Goal: Information Seeking & Learning: Learn about a topic

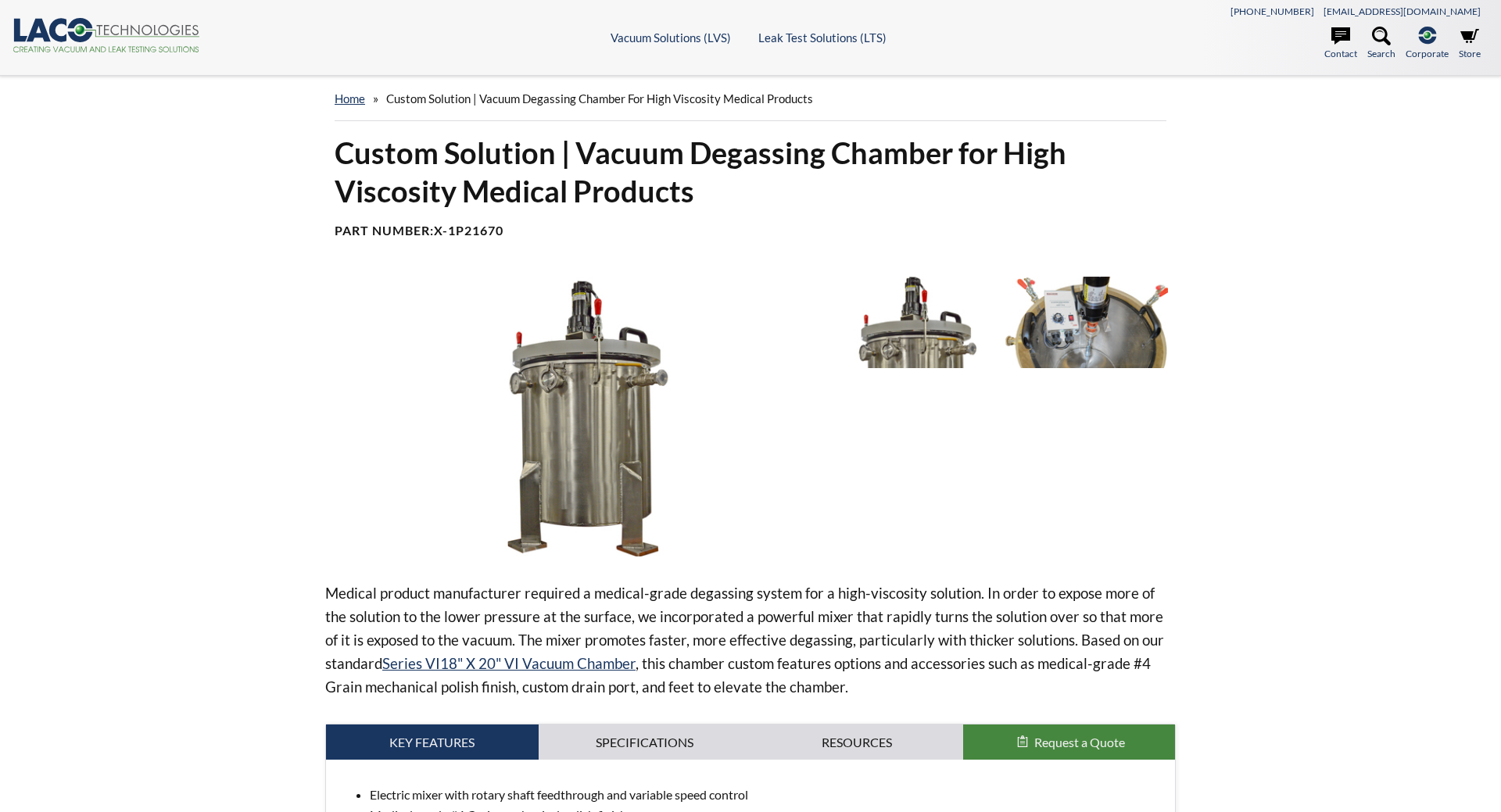
click at [947, 351] on img at bounding box center [917, 322] width 162 height 91
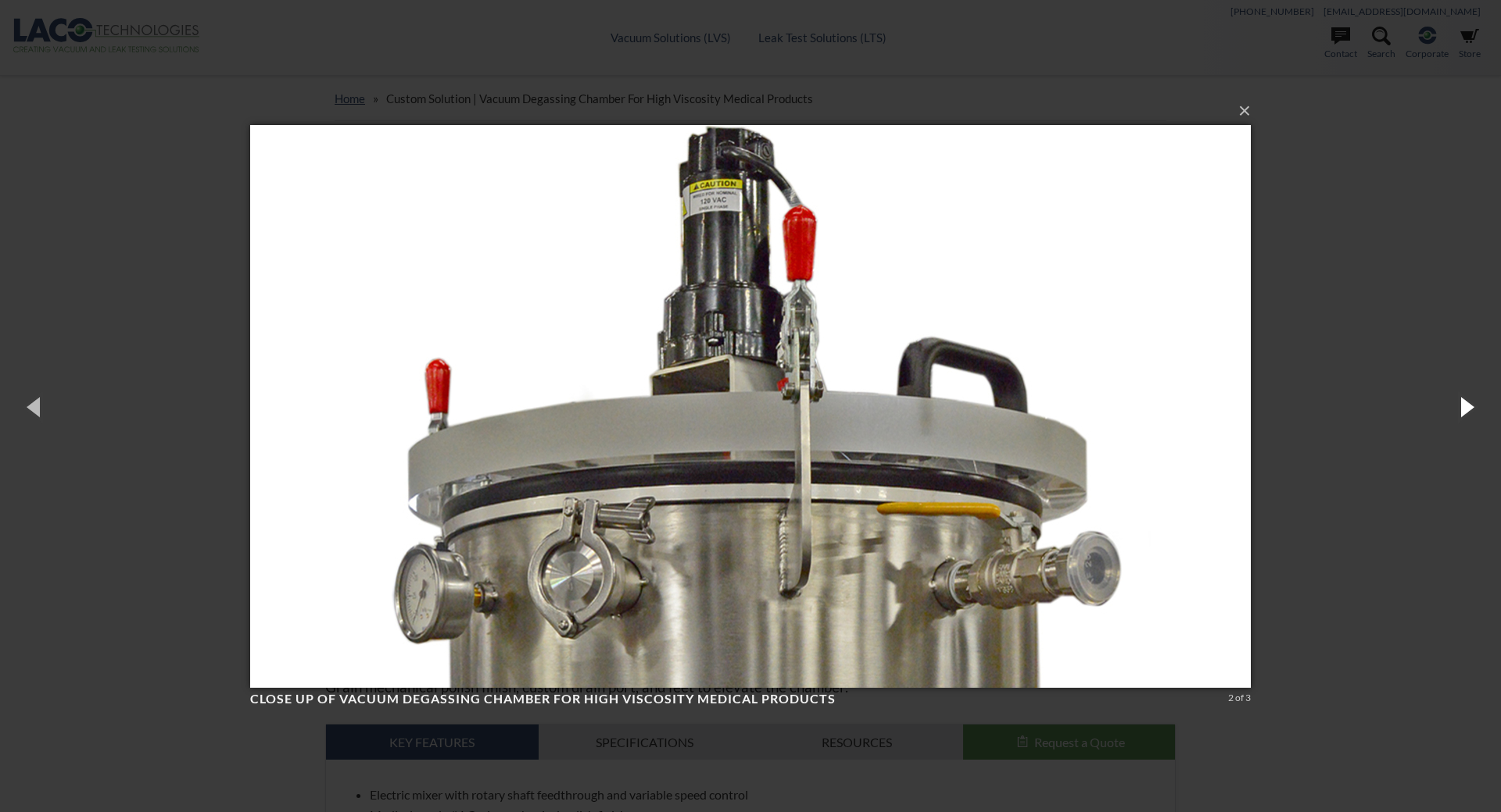
click at [1471, 412] on button "button" at bounding box center [1465, 406] width 70 height 86
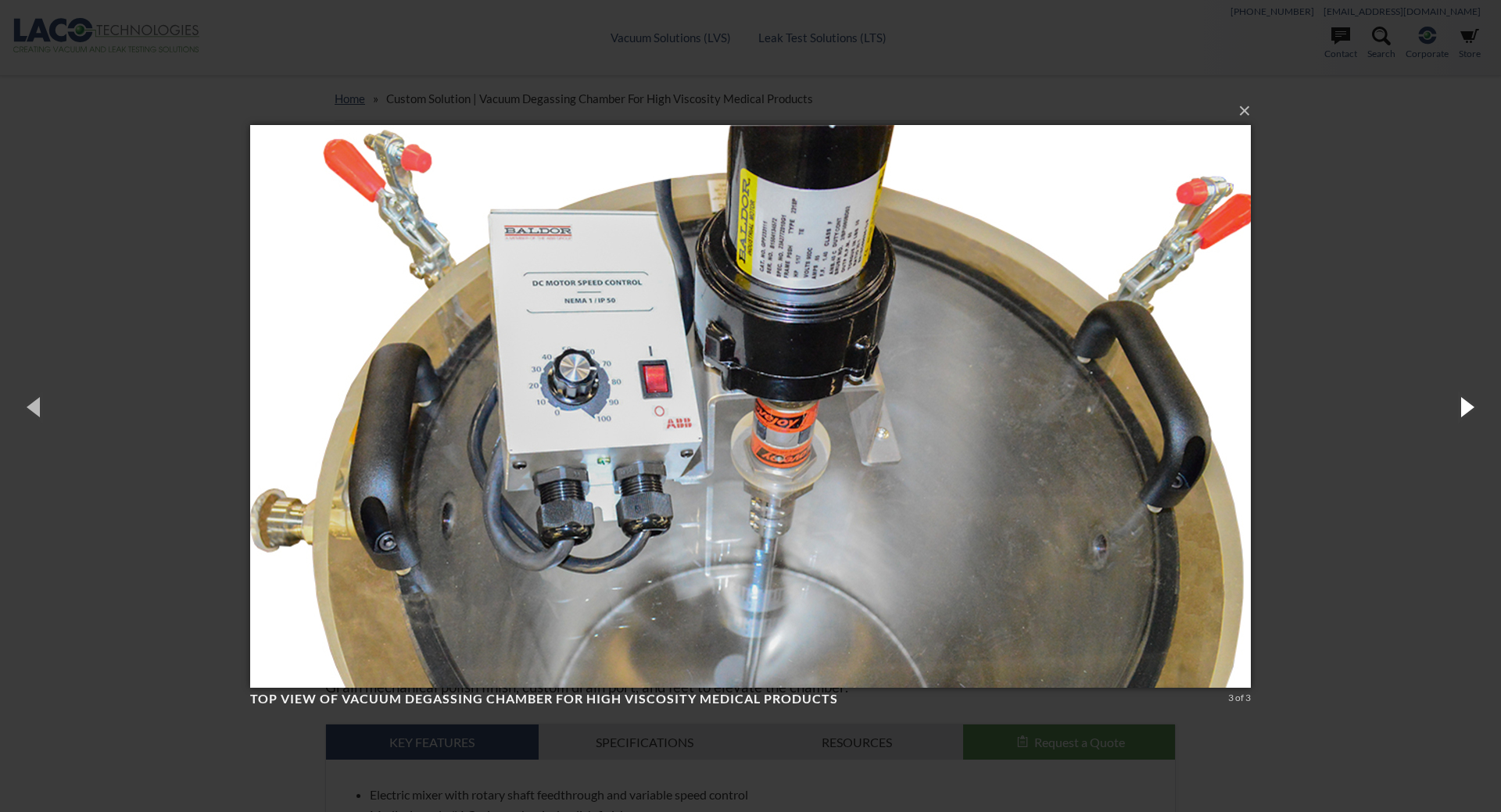
click at [1471, 412] on button "button" at bounding box center [1465, 406] width 70 height 86
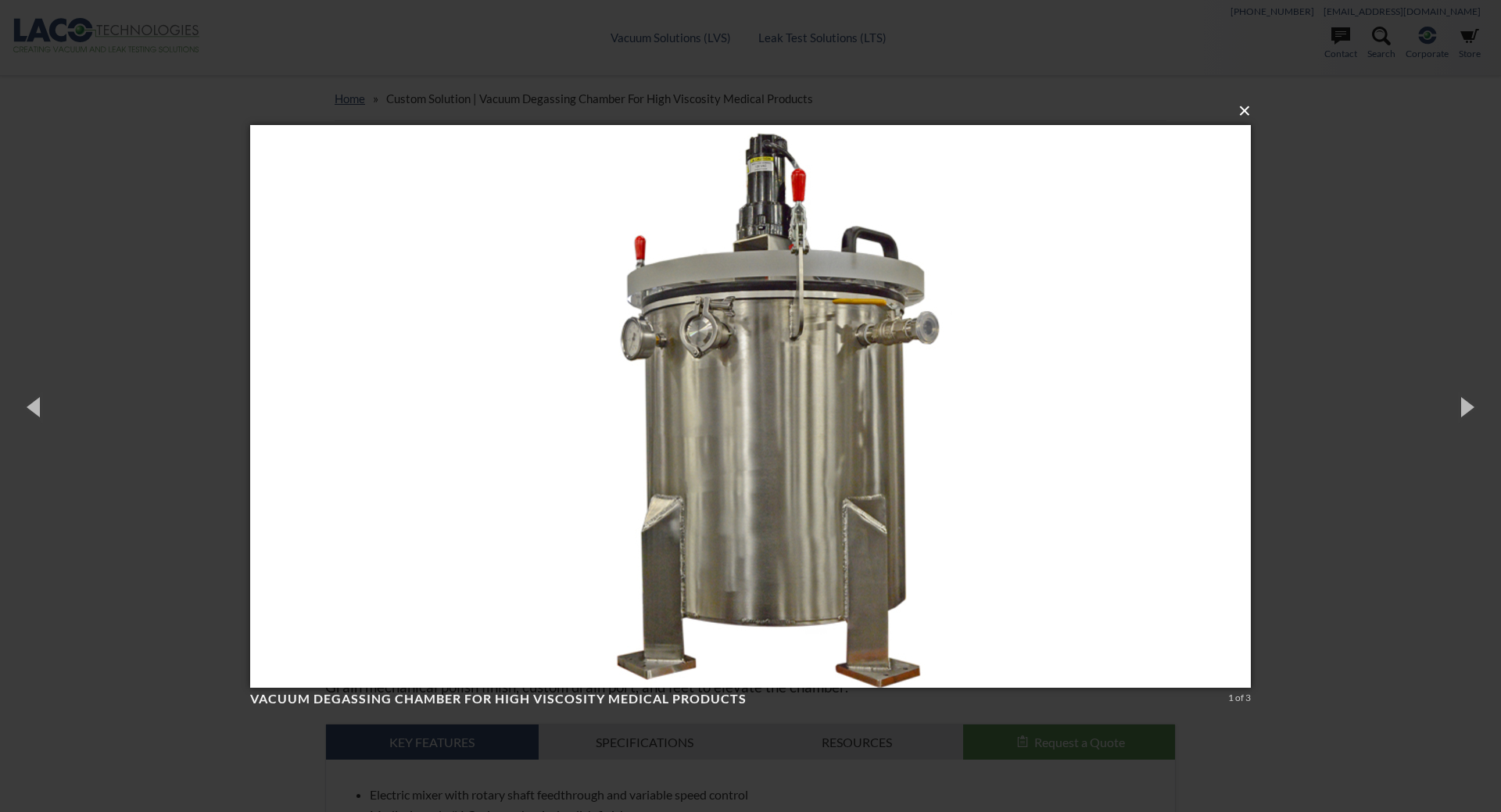
click at [1246, 109] on button "×" at bounding box center [755, 111] width 1000 height 35
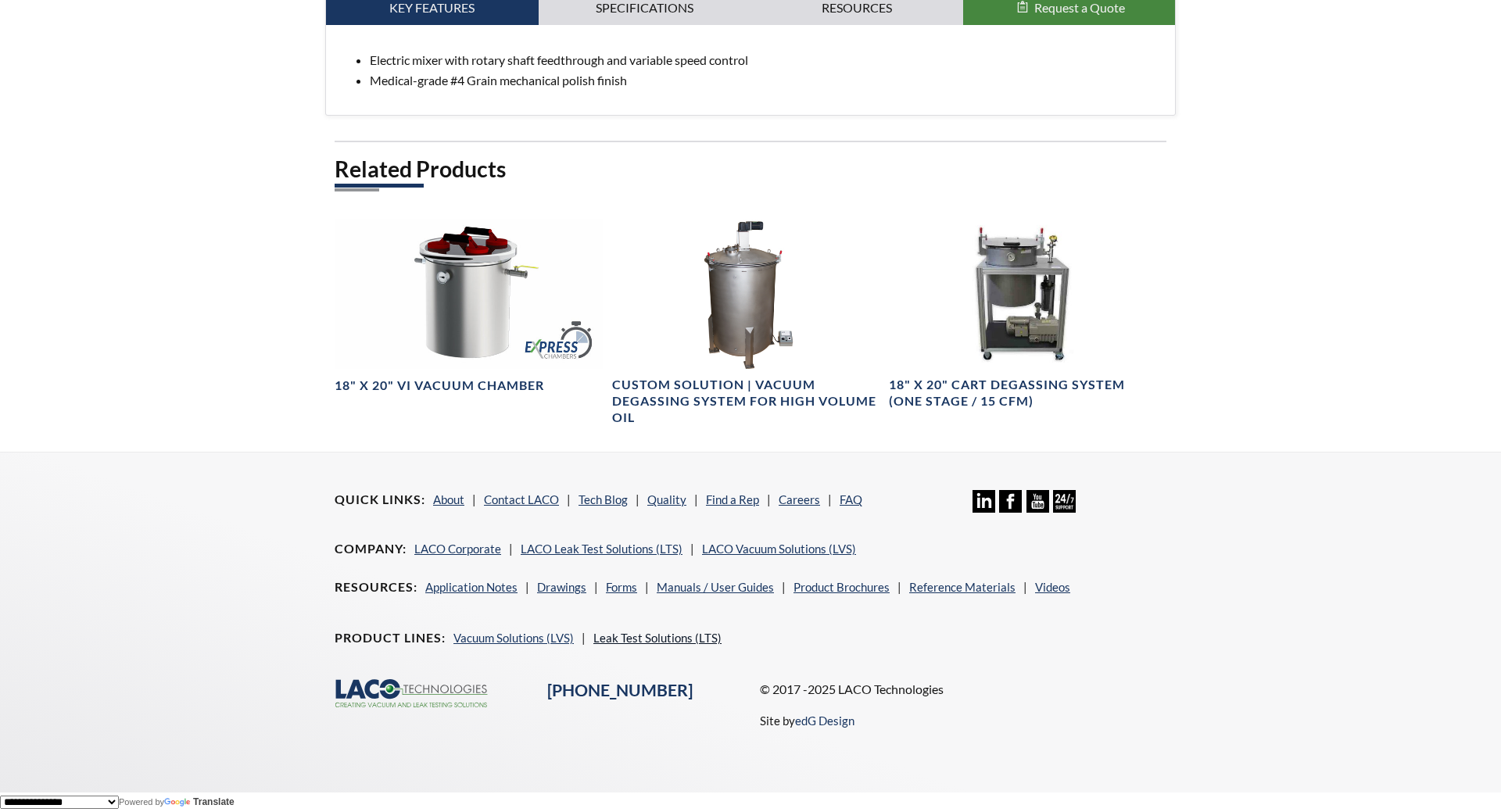
scroll to position [339, 0]
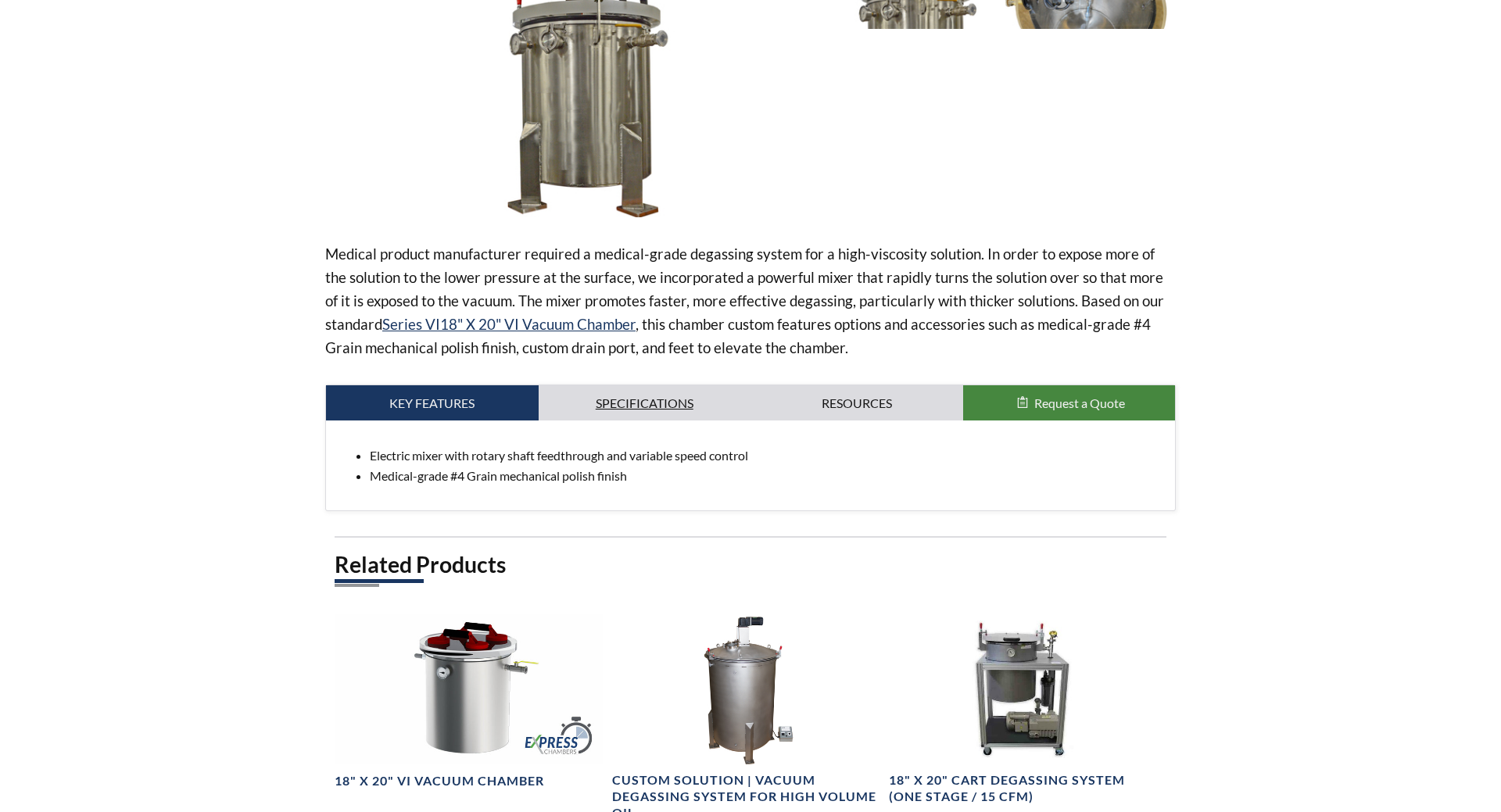
click at [644, 398] on link "Specifications" at bounding box center [644, 403] width 213 height 36
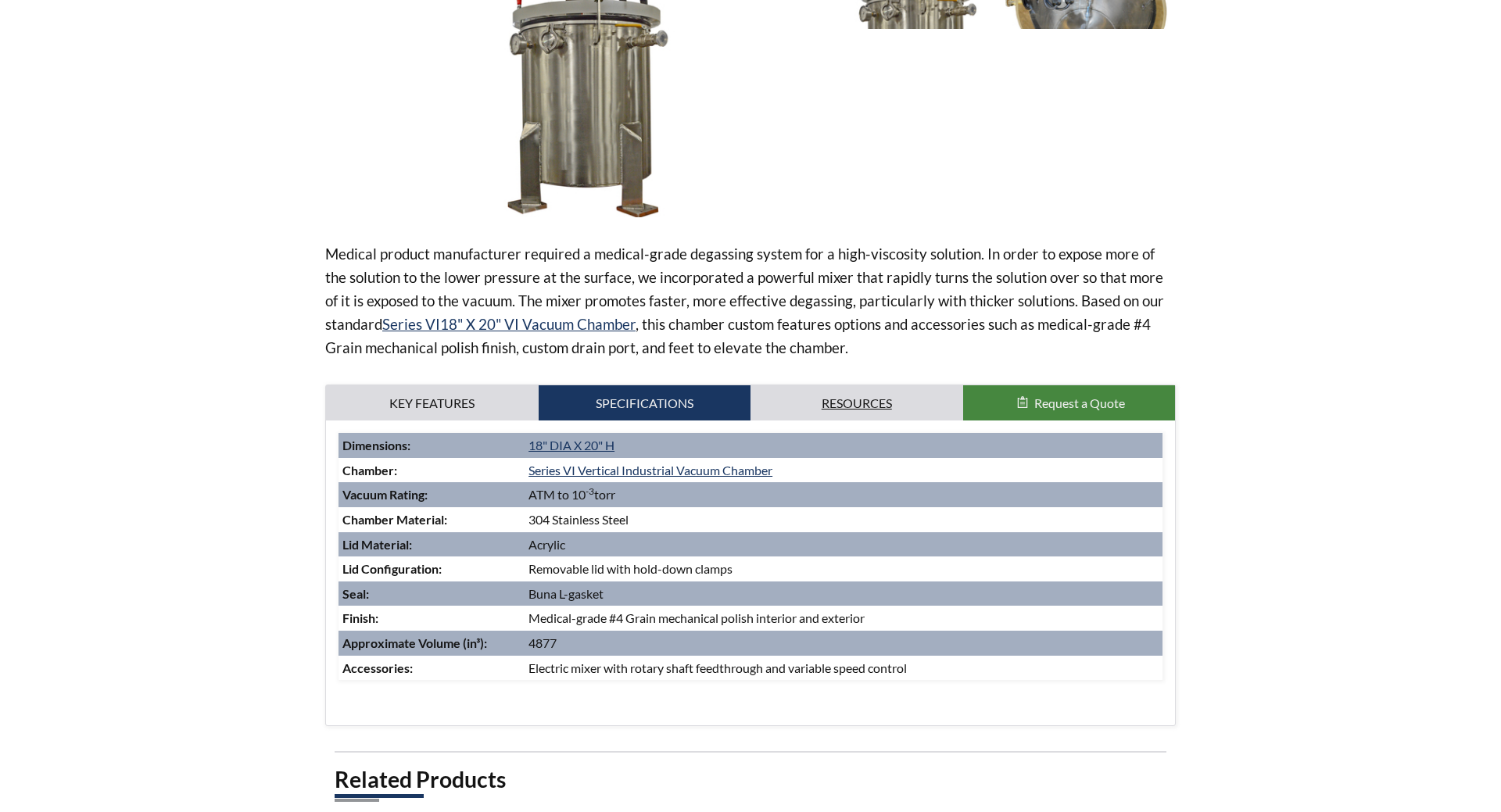
click at [884, 401] on link "Resources" at bounding box center [857, 403] width 213 height 36
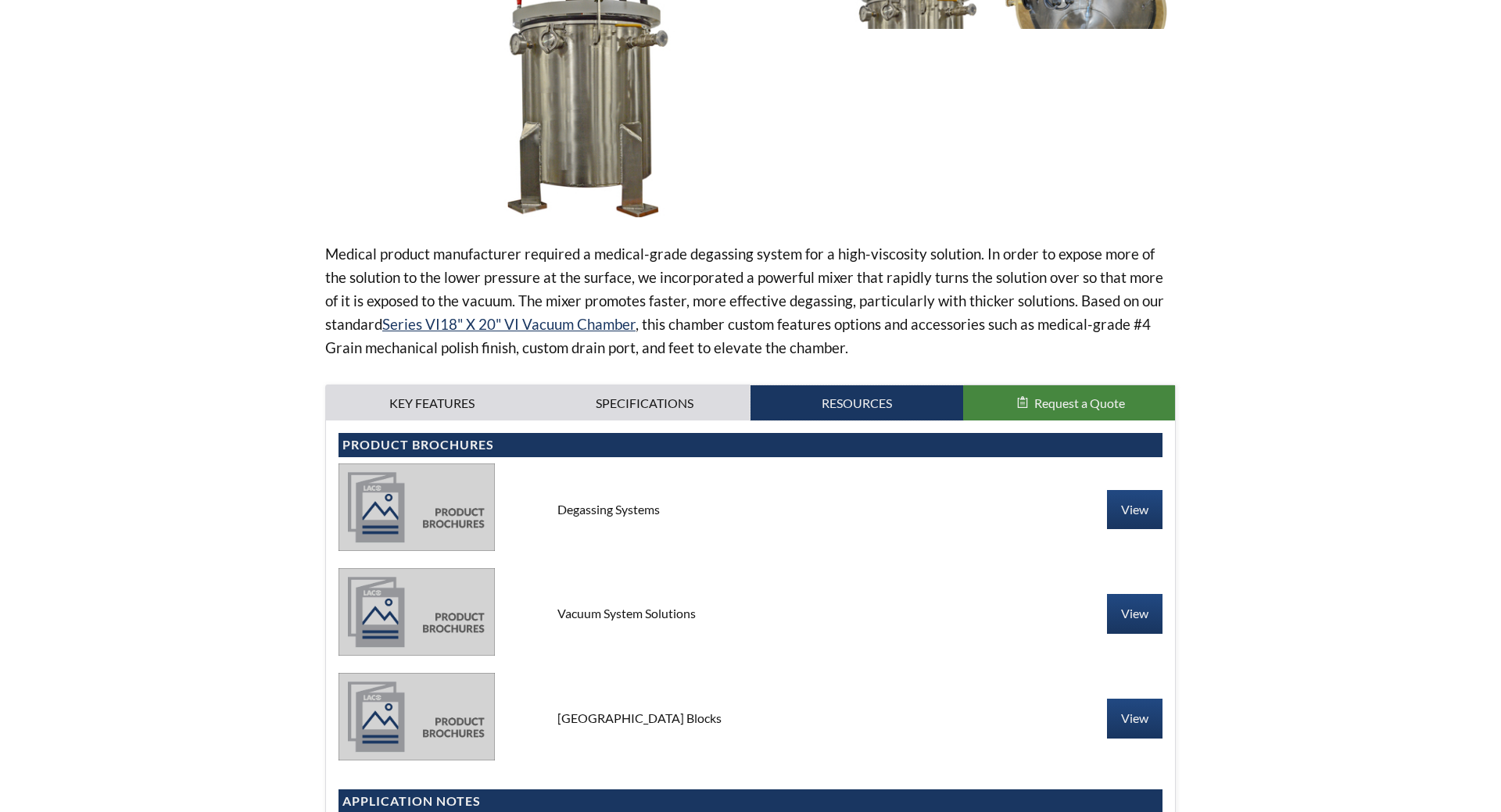
scroll to position [0, 0]
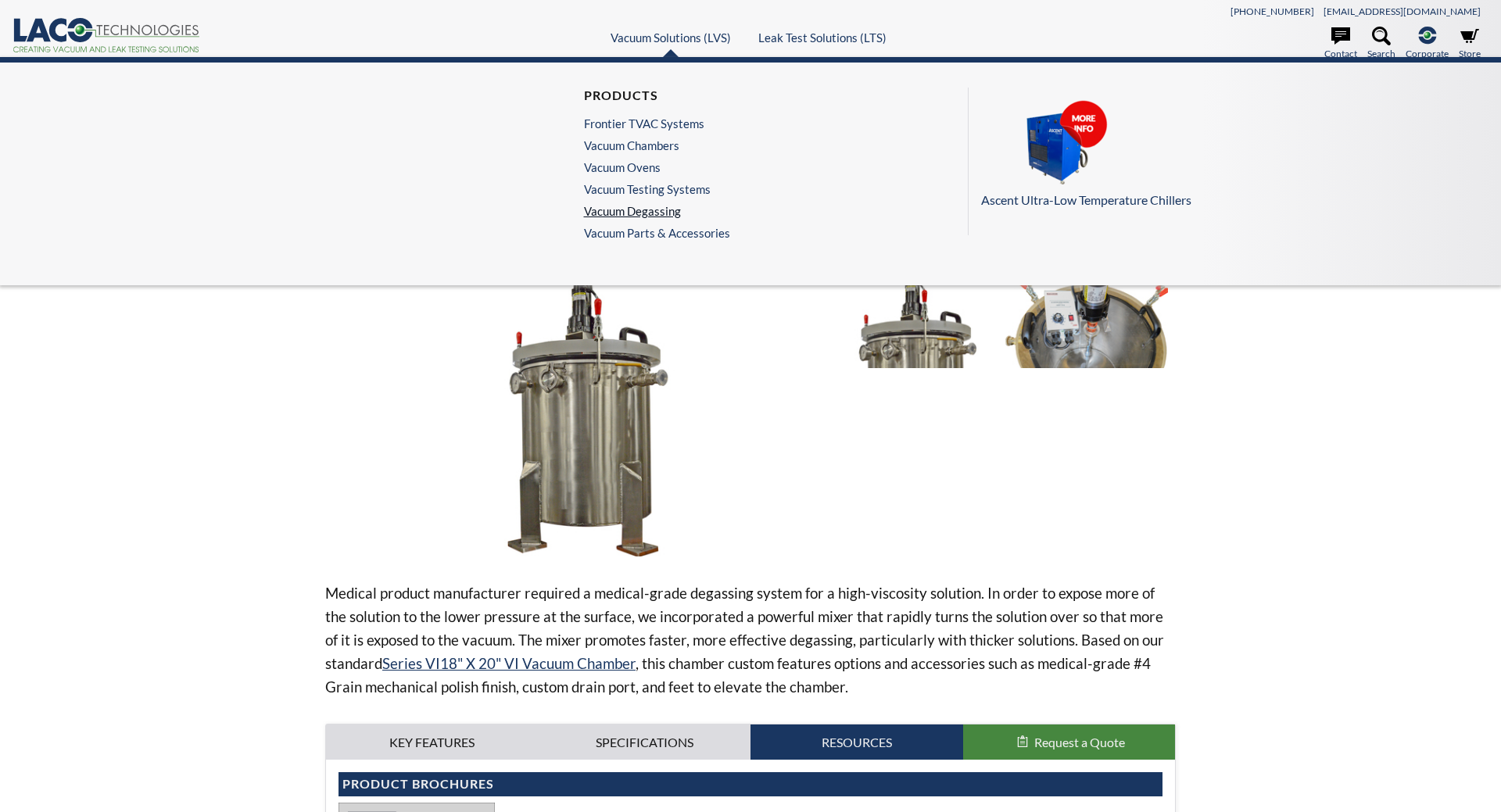
click at [645, 204] on link "Vacuum Degassing" at bounding box center [652, 210] width 138 height 14
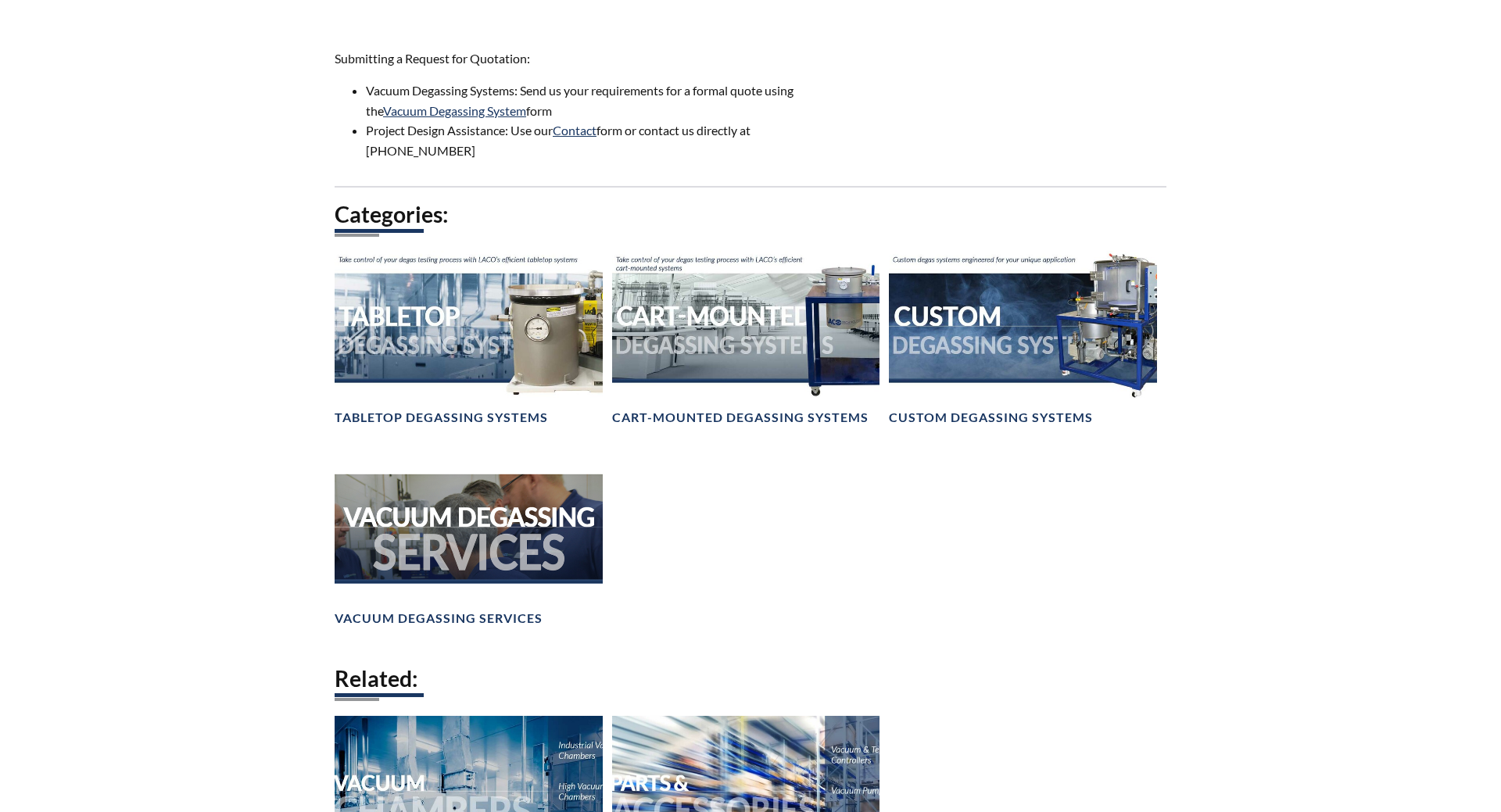
scroll to position [949, 0]
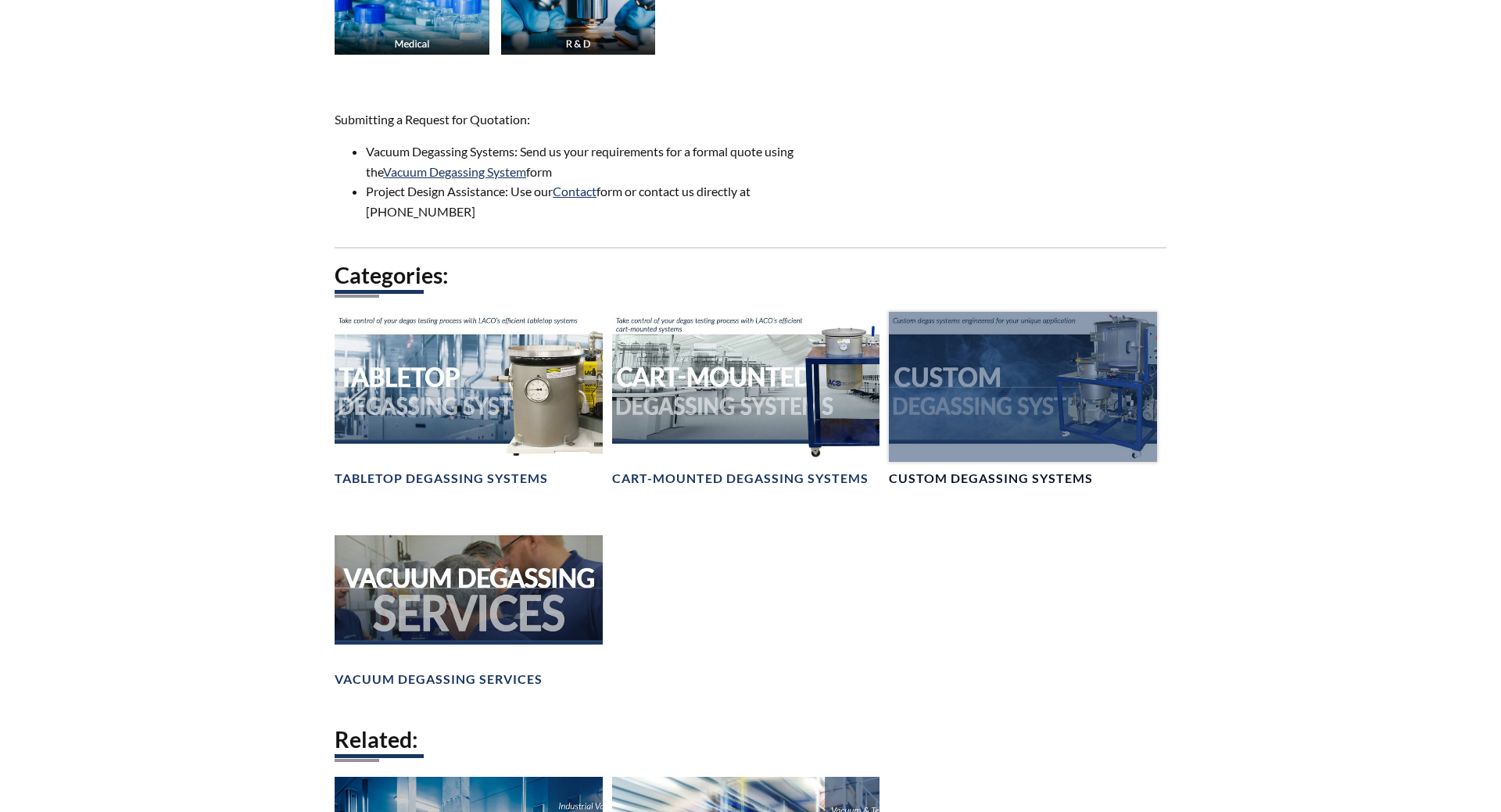
click at [963, 415] on div at bounding box center [1023, 386] width 268 height 150
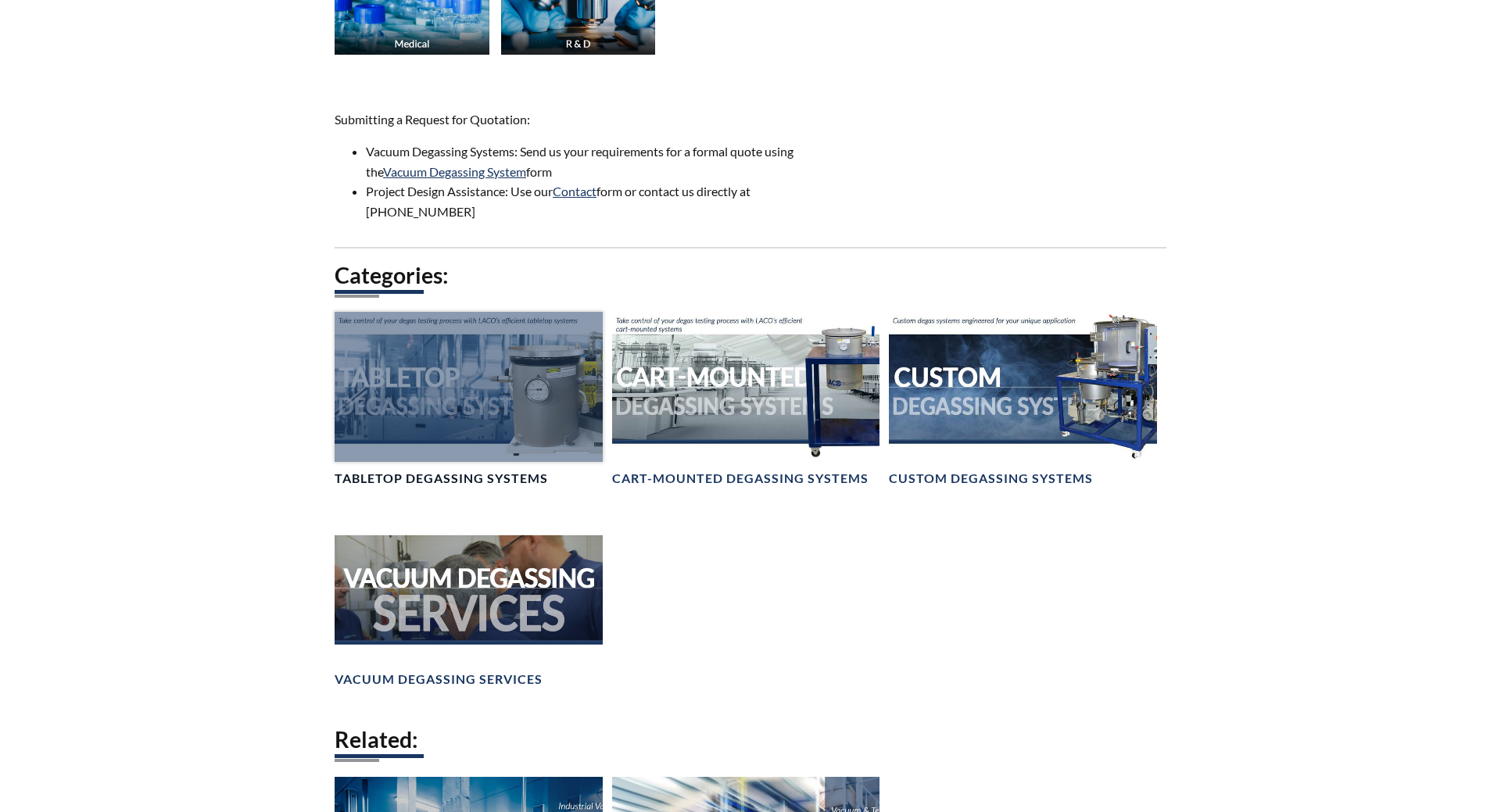
click at [513, 403] on div at bounding box center [469, 386] width 268 height 150
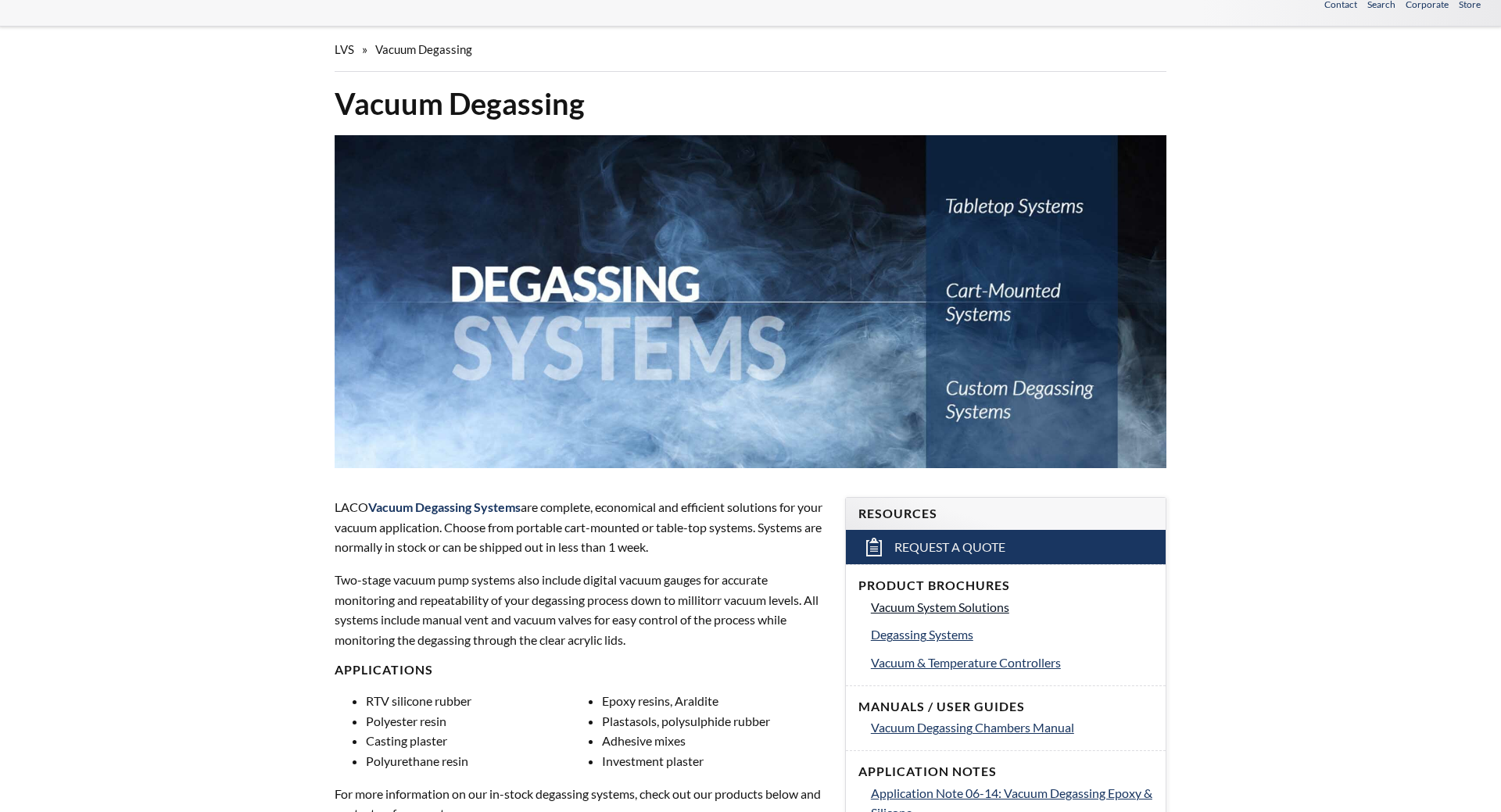
scroll to position [0, 0]
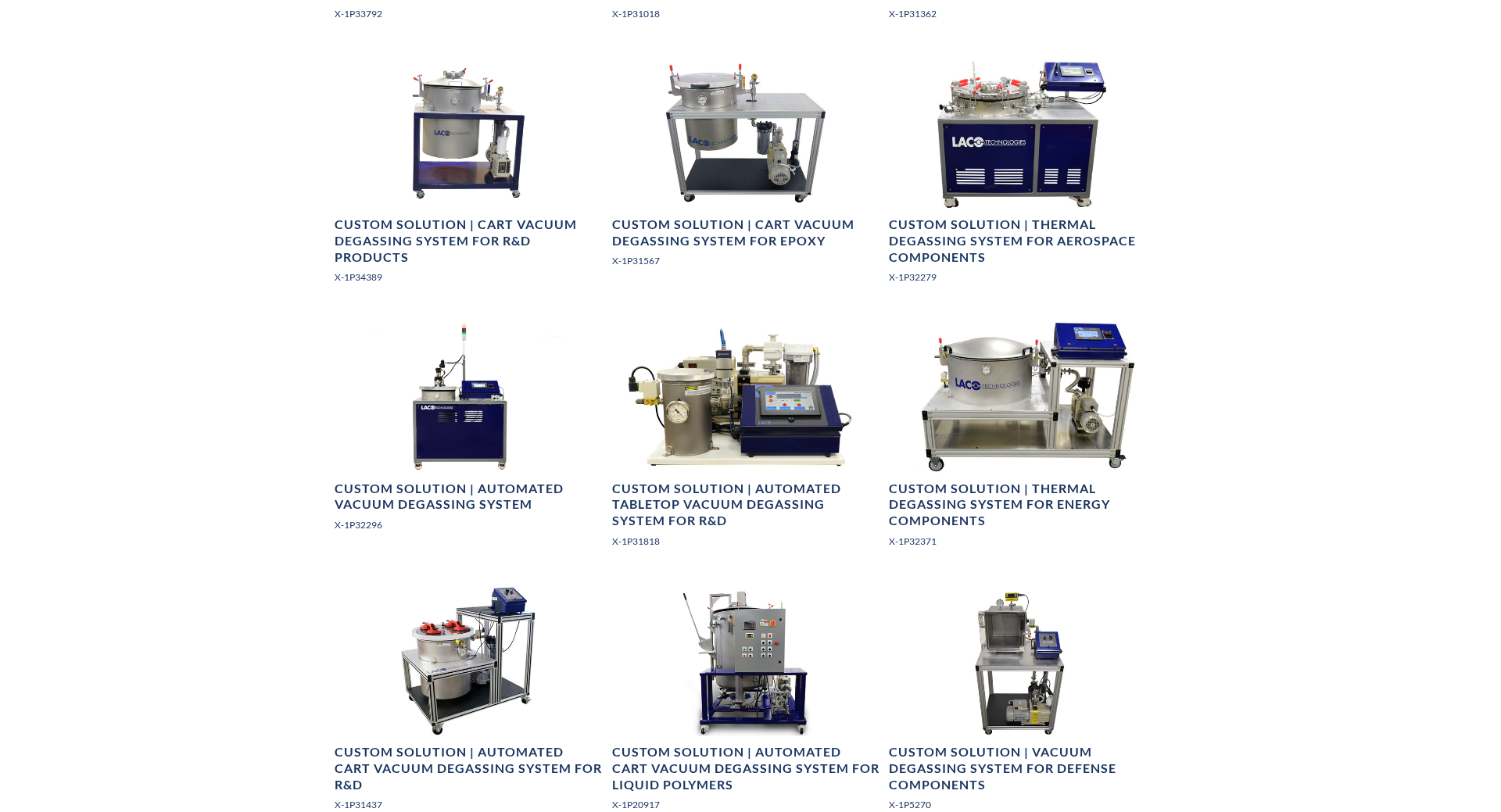
scroll to position [1435, 0]
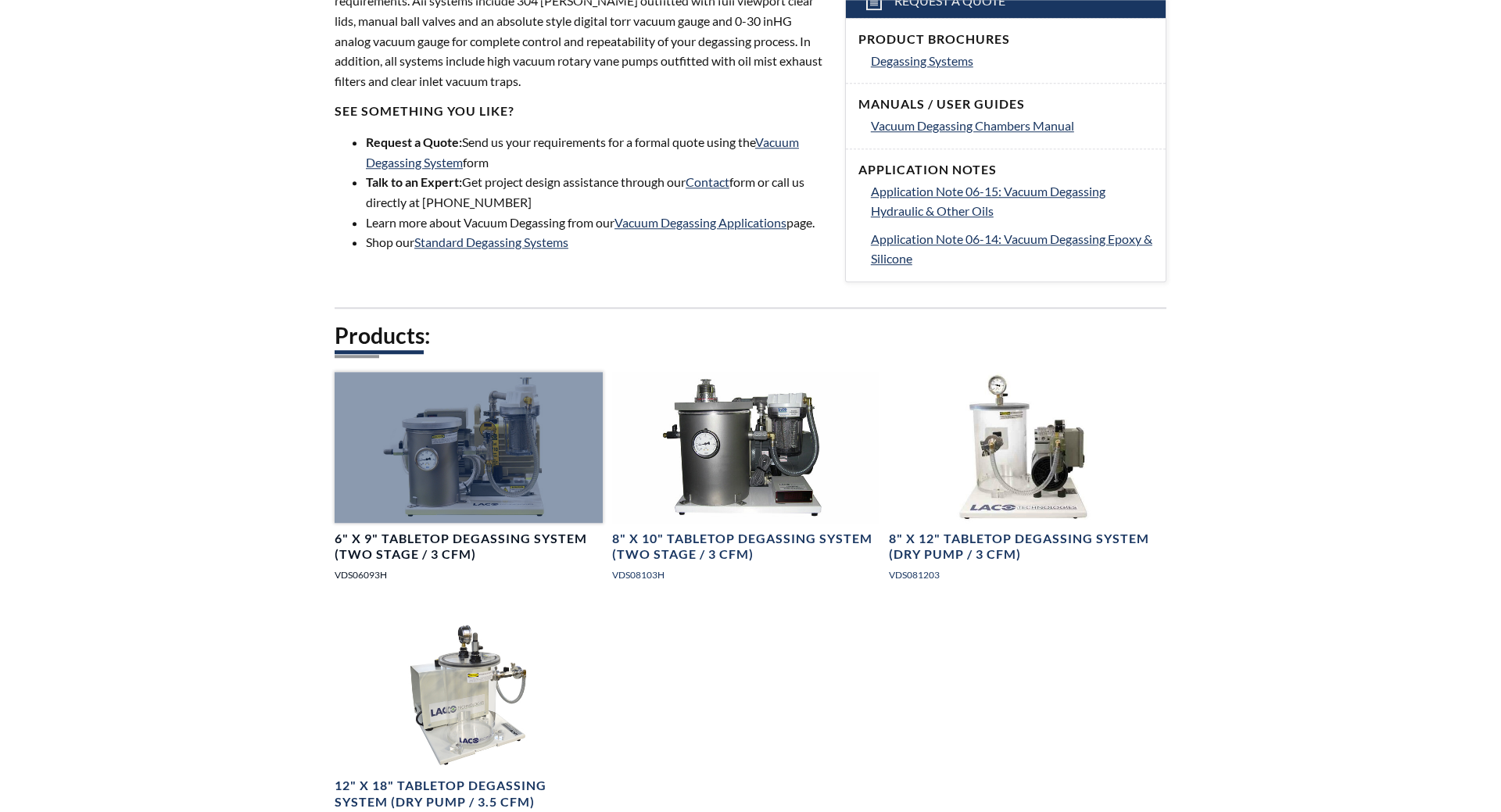
scroll to position [638, 0]
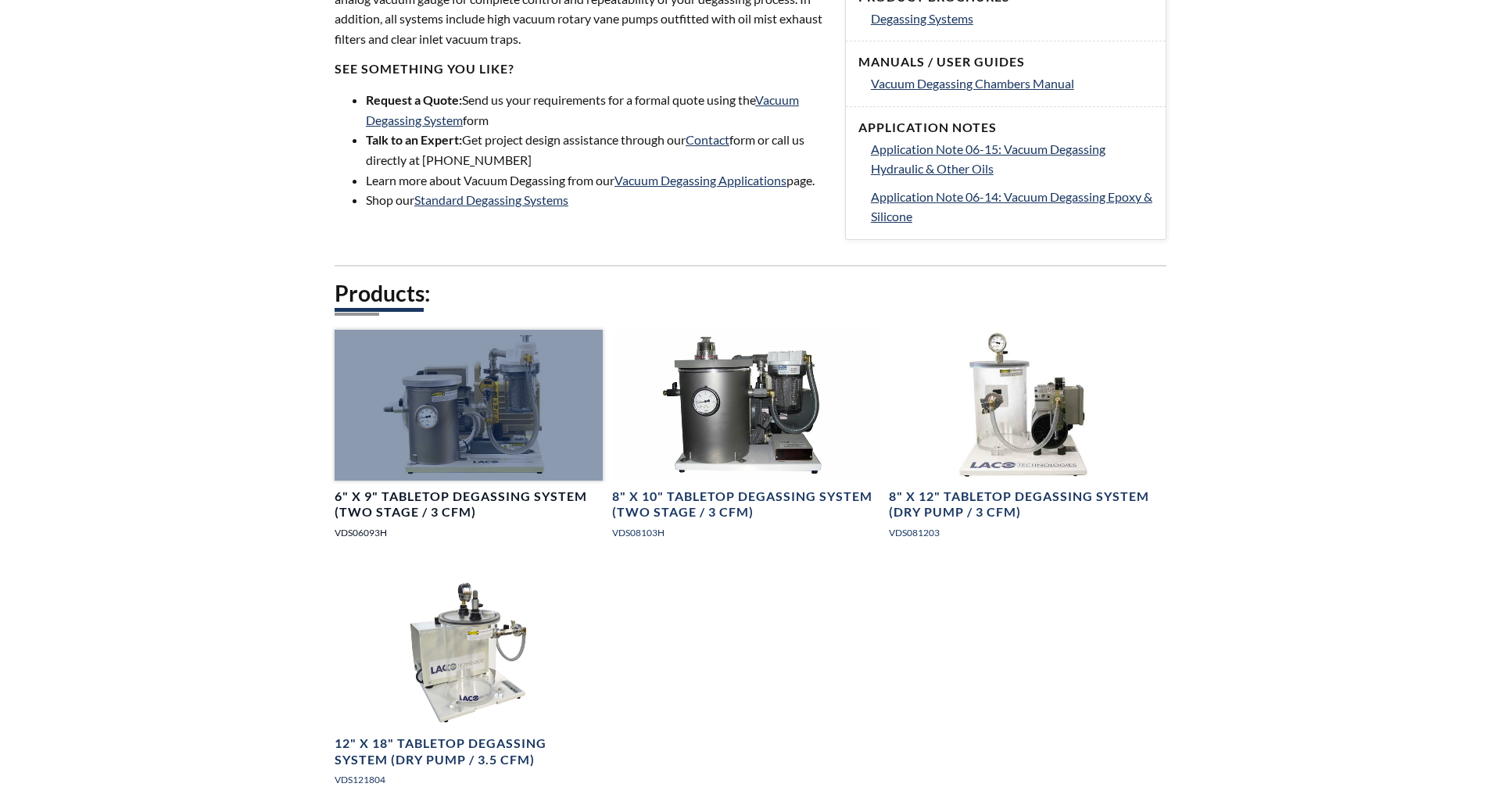
click at [409, 495] on h4 "6" X 9" Tabletop Degassing System (Two Stage / 3 CFM)" at bounding box center [469, 504] width 268 height 33
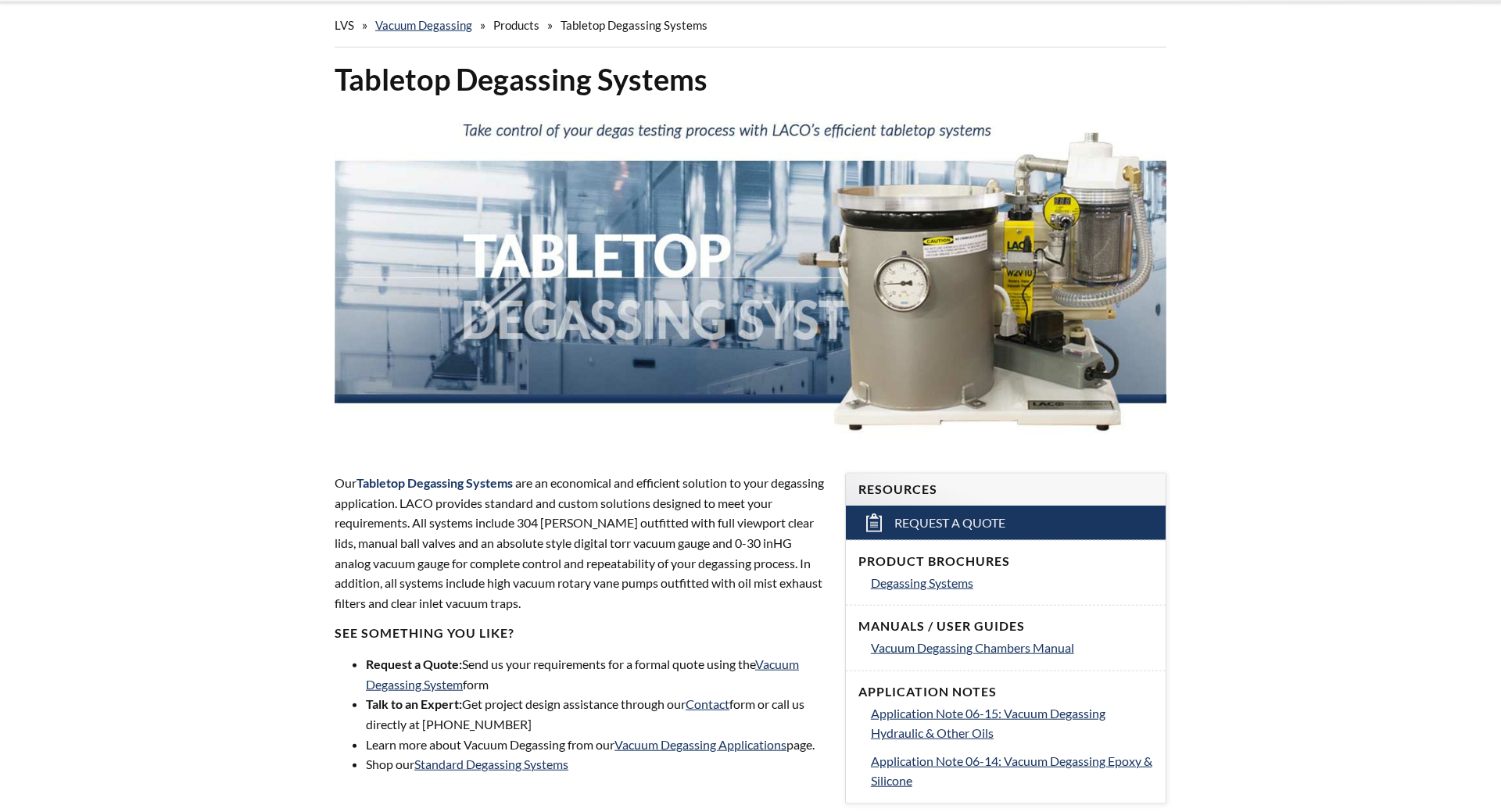
scroll to position [0, 0]
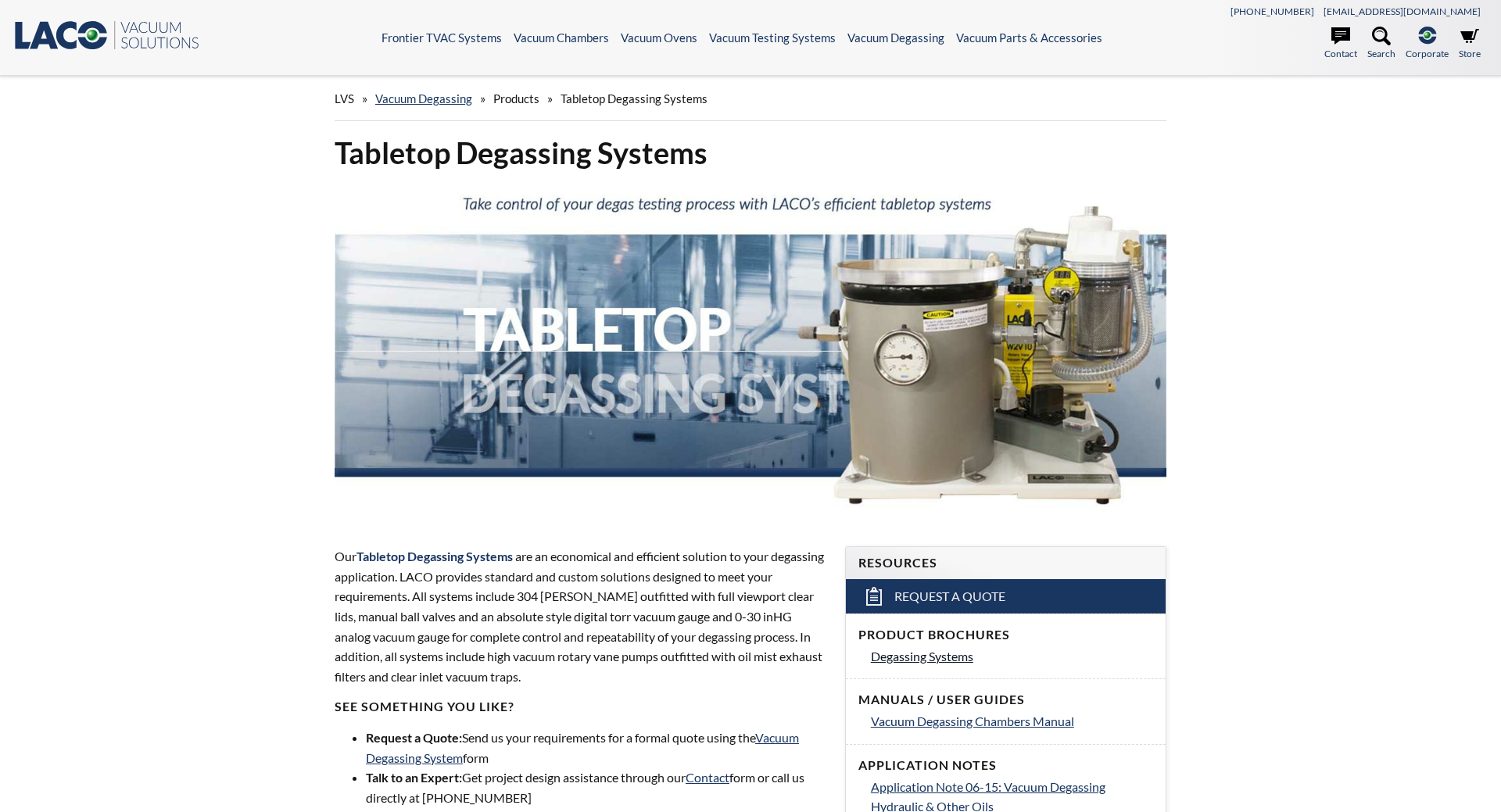
click at [924, 660] on span "Degassing Systems" at bounding box center [921, 656] width 102 height 15
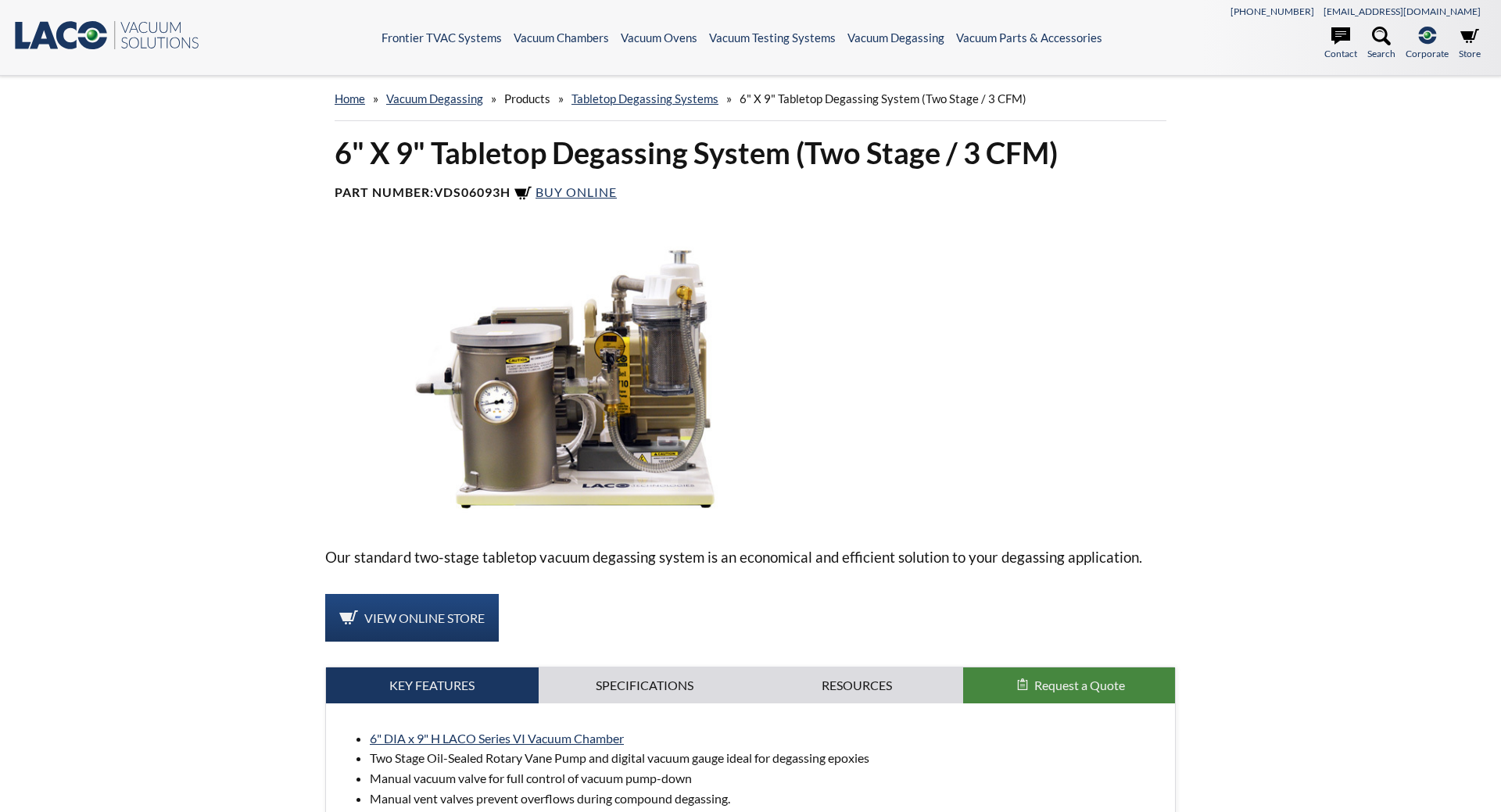
click at [514, 383] on img at bounding box center [574, 380] width 498 height 278
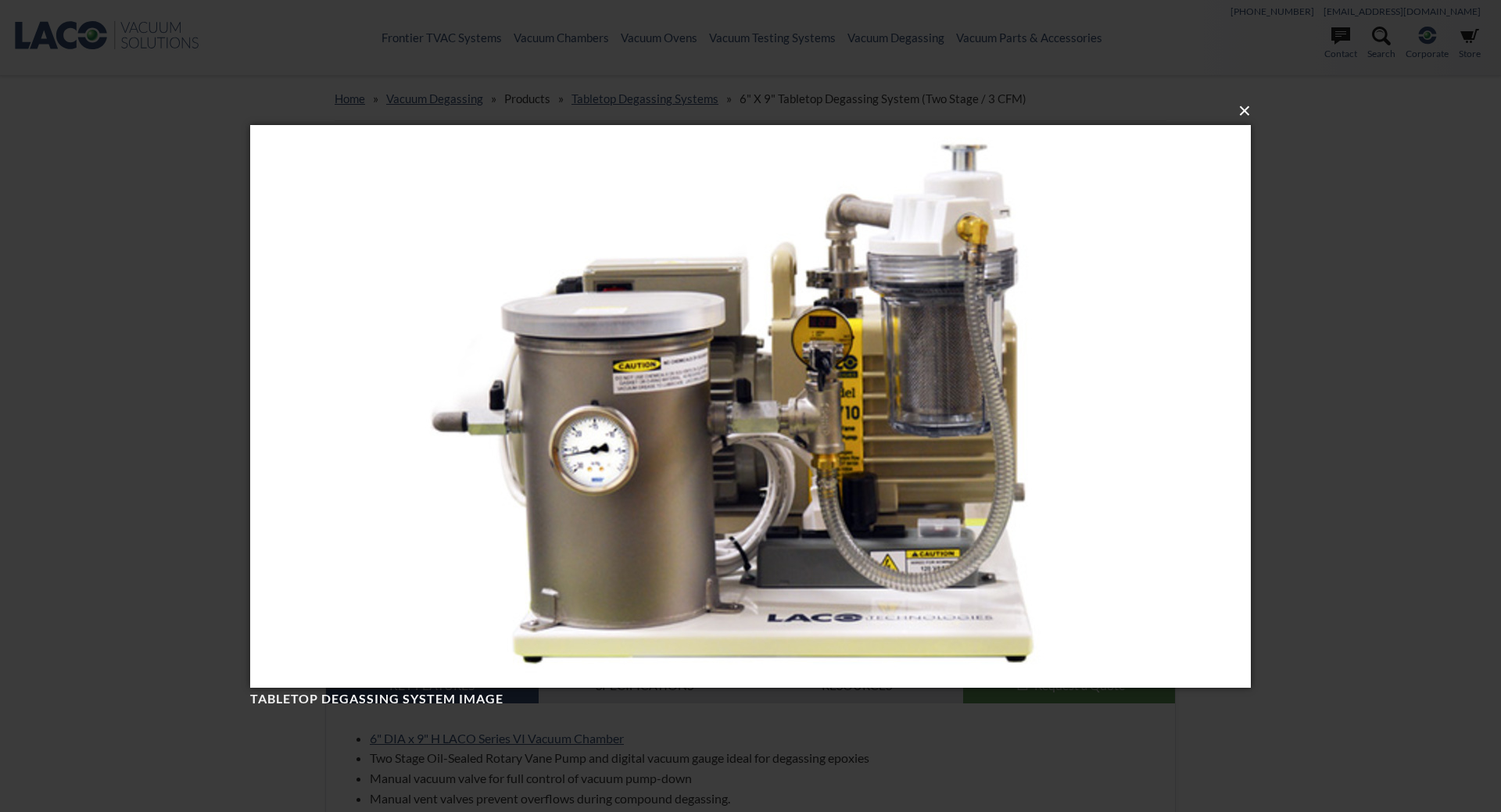
click at [1240, 116] on button "×" at bounding box center [755, 111] width 1000 height 35
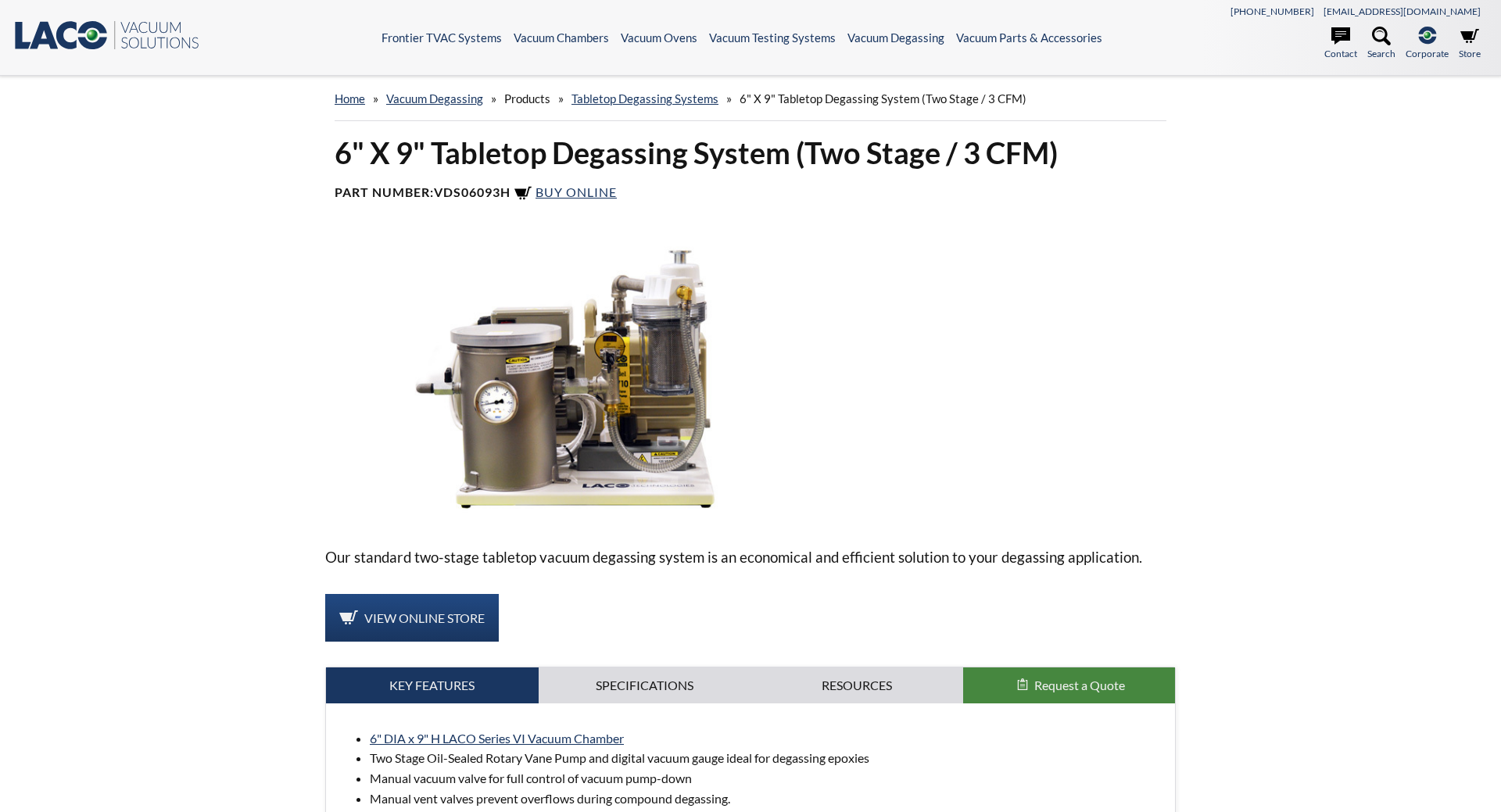
drag, startPoint x: 1060, startPoint y: 702, endPoint x: 1037, endPoint y: 347, distance: 355.7
